Goal: Task Accomplishment & Management: Manage account settings

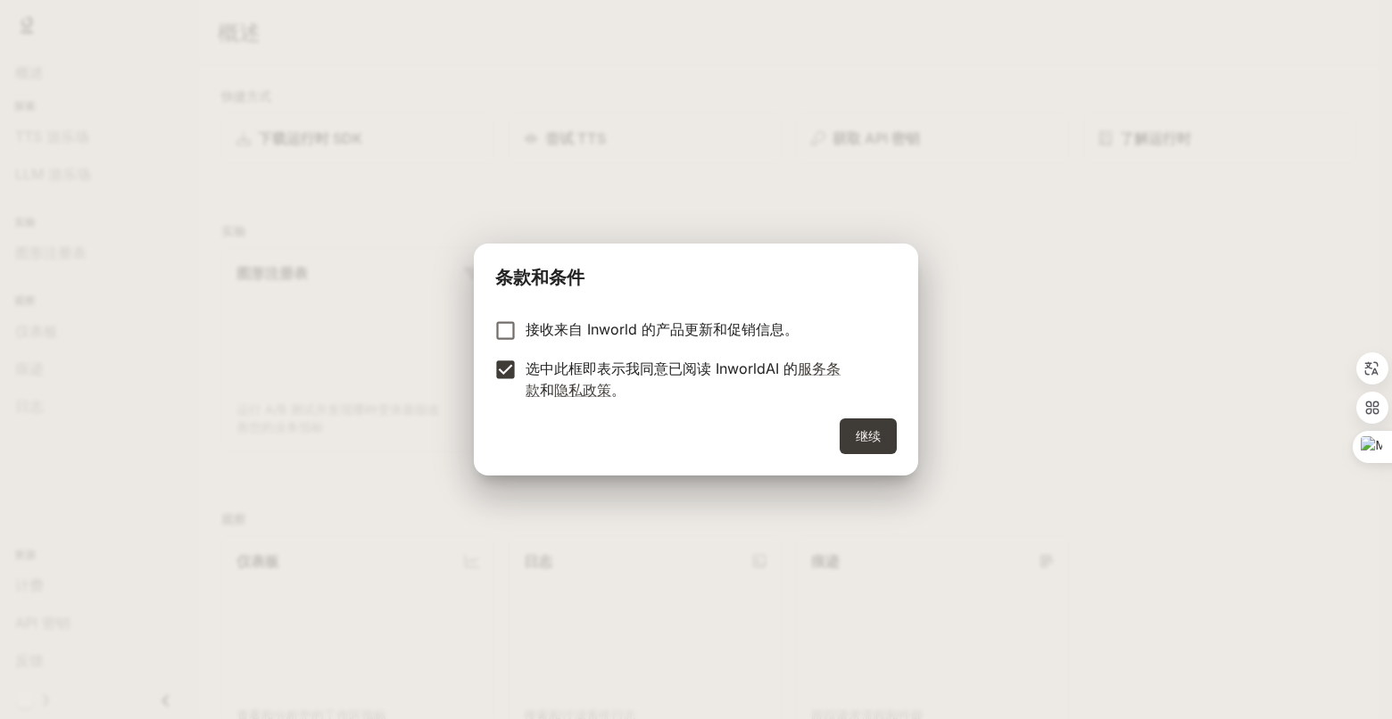
click at [881, 431] on font "继续" at bounding box center [868, 435] width 25 height 15
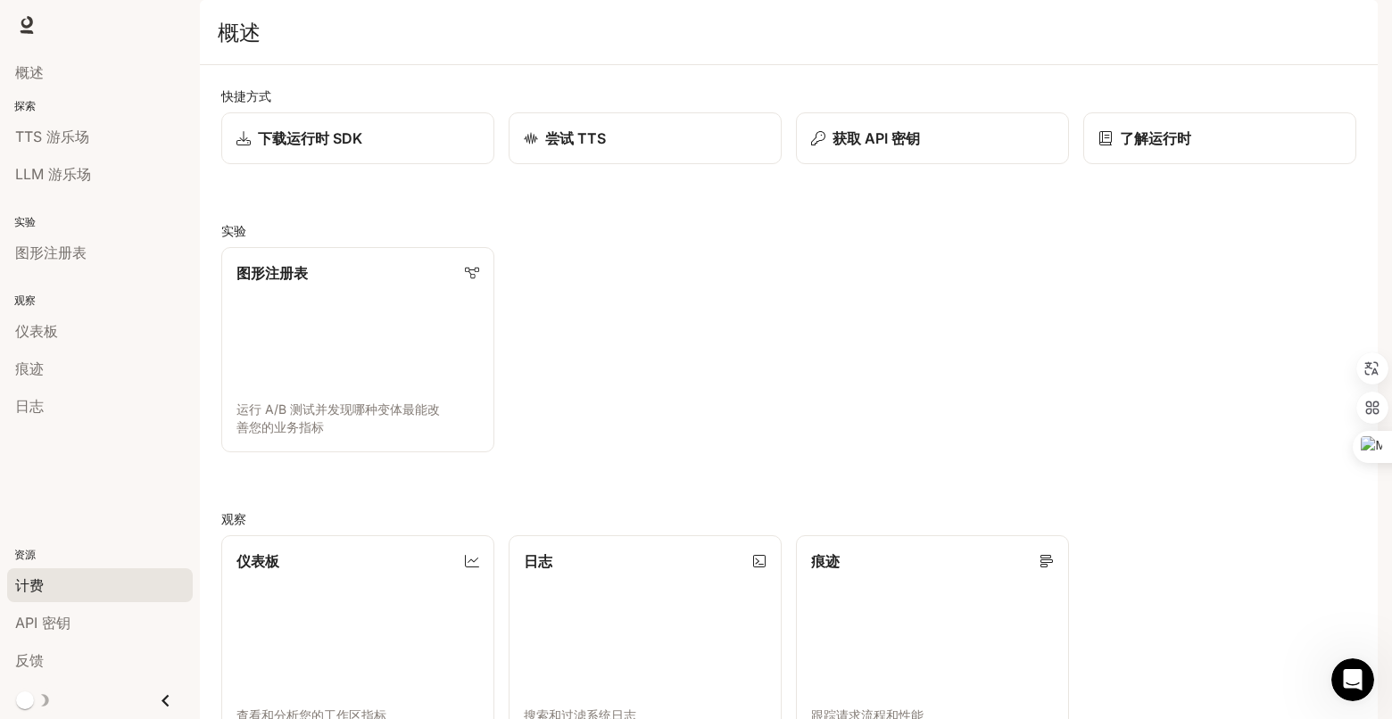
click at [34, 586] on font "计费" at bounding box center [29, 585] width 29 height 18
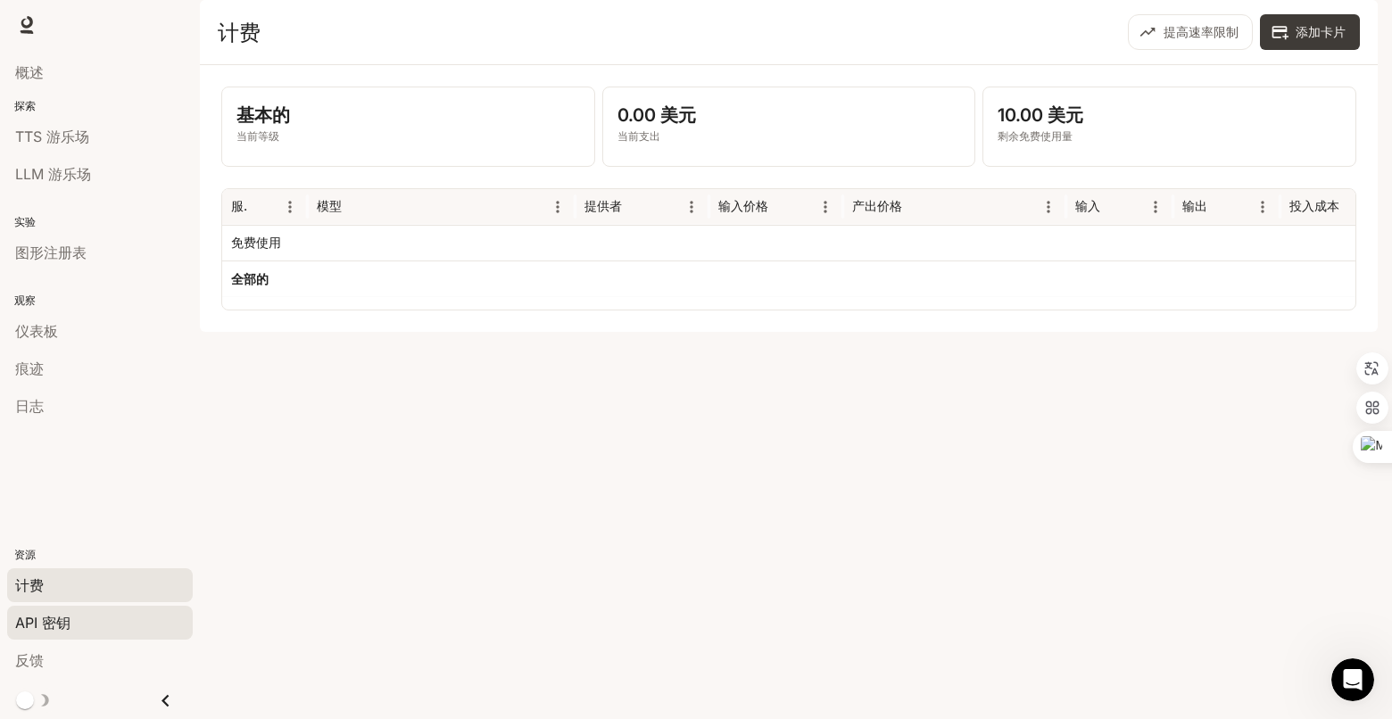
click at [102, 620] on div "API 密钥" at bounding box center [100, 622] width 170 height 21
